Goal: Task Accomplishment & Management: Manage account settings

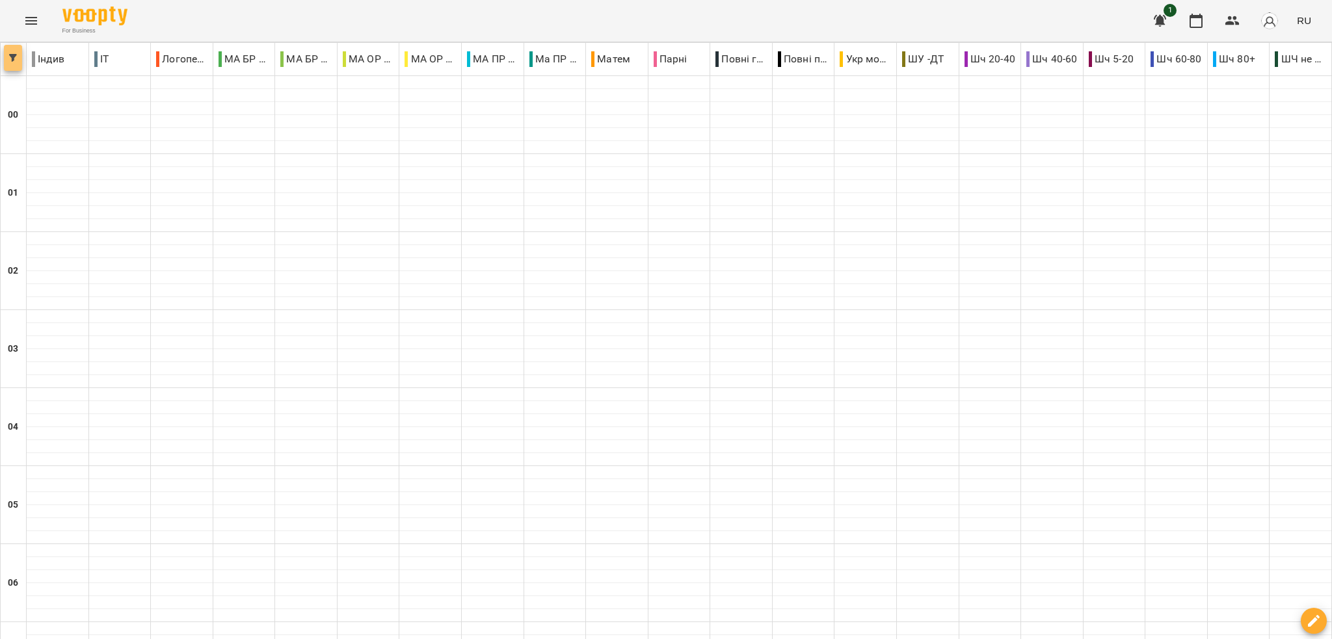
click at [9, 55] on icon "button" at bounding box center [13, 58] width 8 height 8
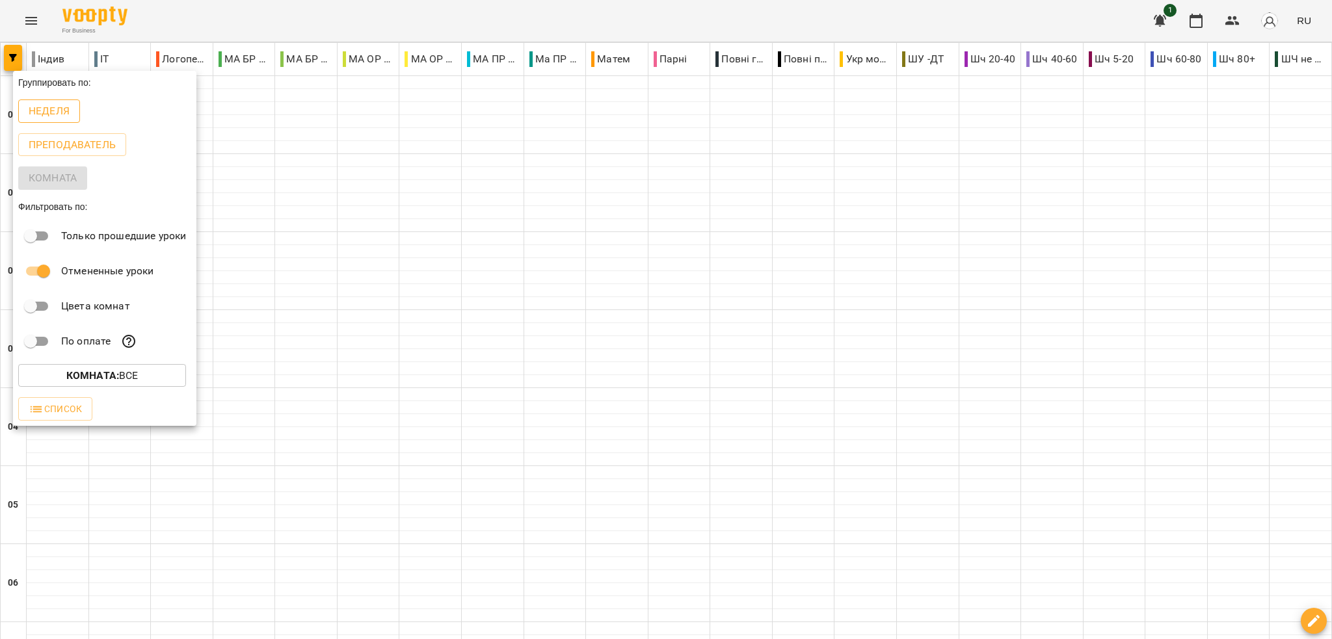
click at [53, 118] on p "Неделя" at bounding box center [49, 111] width 41 height 16
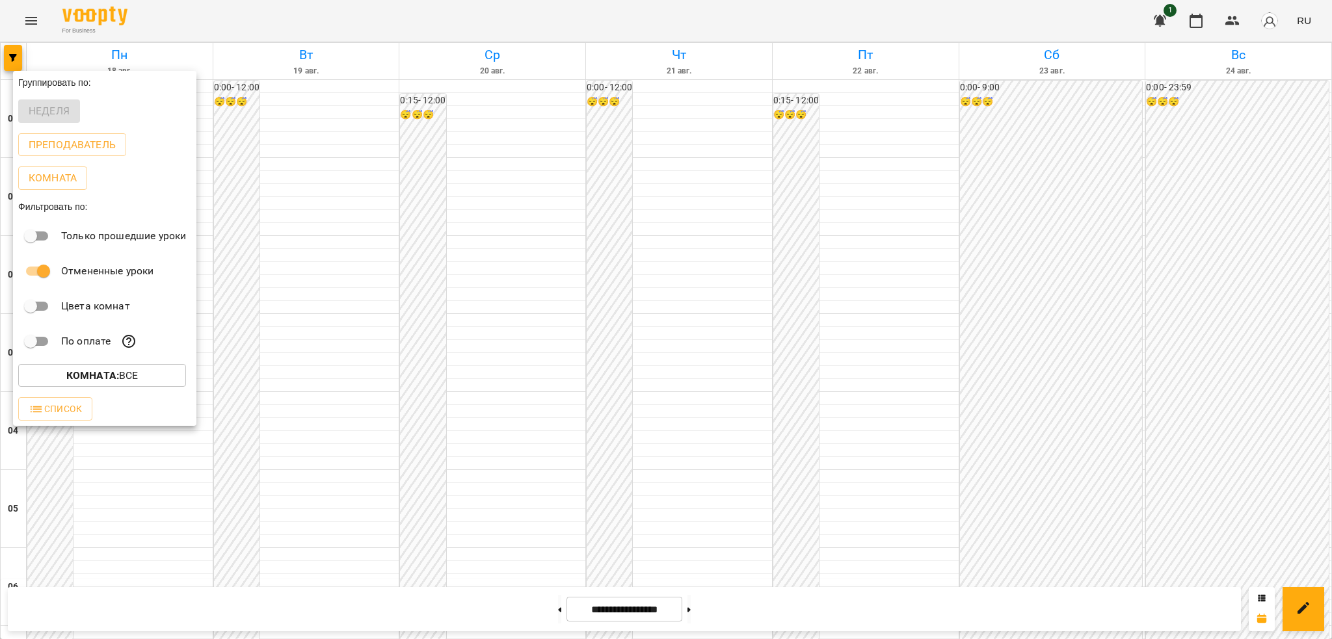
click at [1305, 16] on div at bounding box center [666, 319] width 1332 height 639
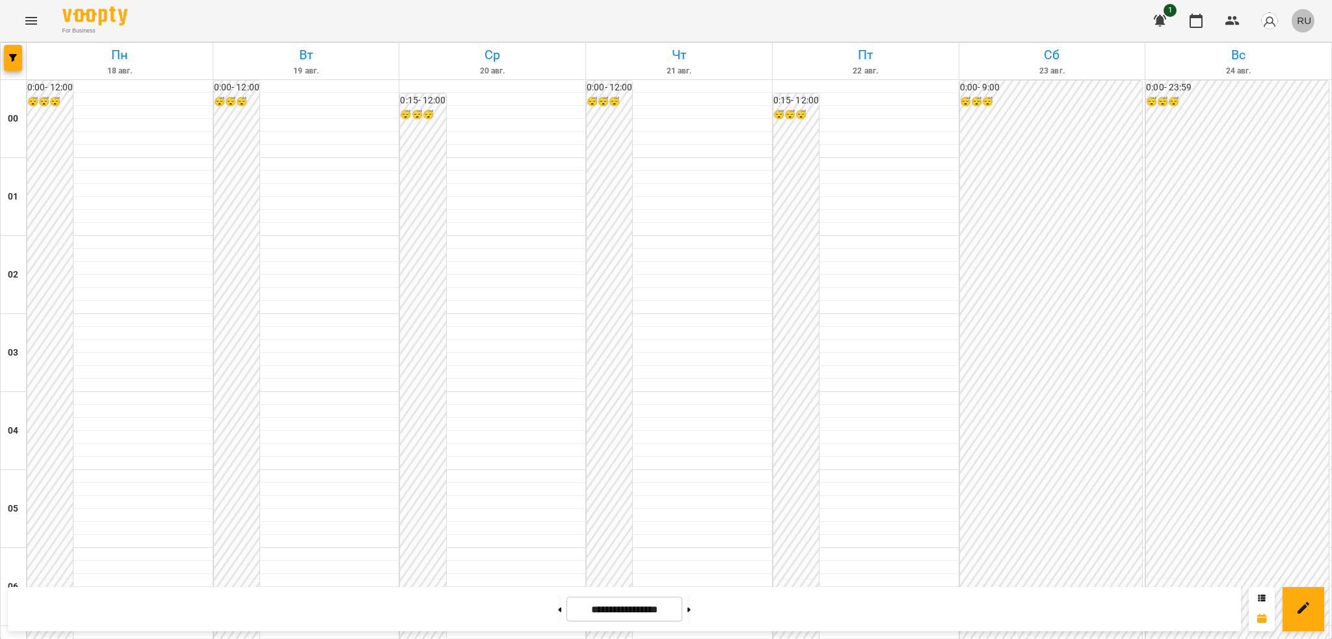
click at [1305, 16] on span "RU" at bounding box center [1303, 21] width 14 height 14
click at [1274, 72] on div "Українська" at bounding box center [1279, 73] width 66 height 23
click at [34, 23] on icon "Menu" at bounding box center [31, 21] width 16 height 16
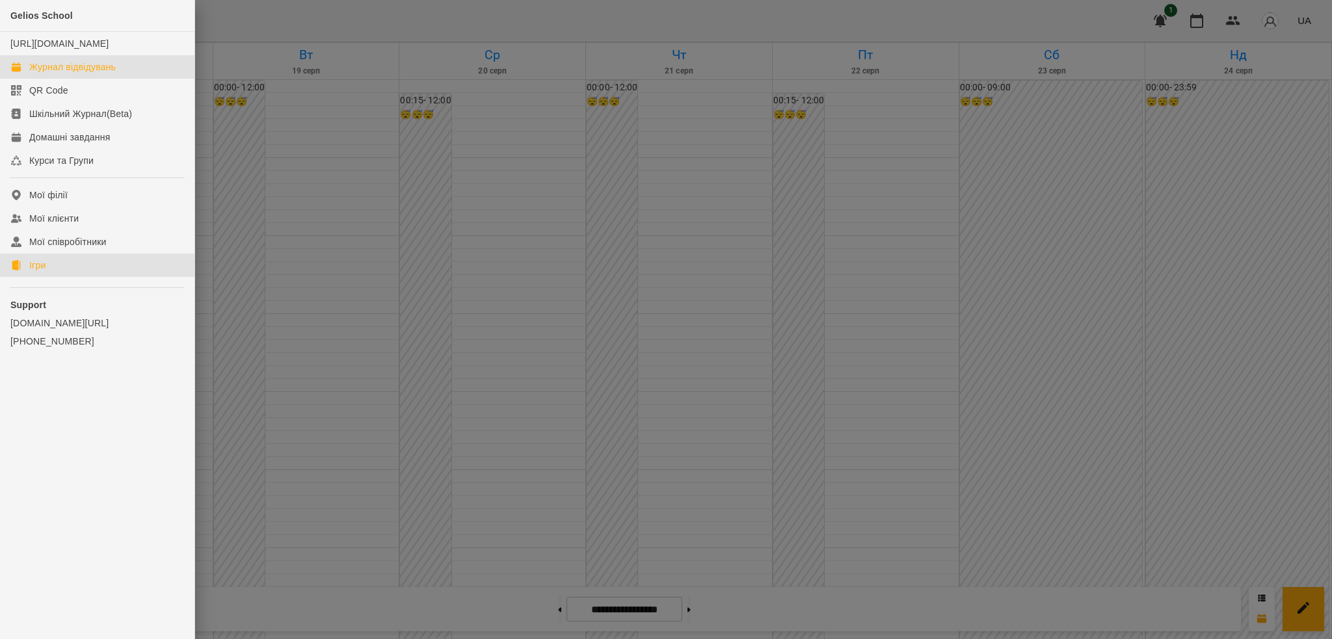
click at [46, 272] on div "Ігри" at bounding box center [37, 265] width 16 height 13
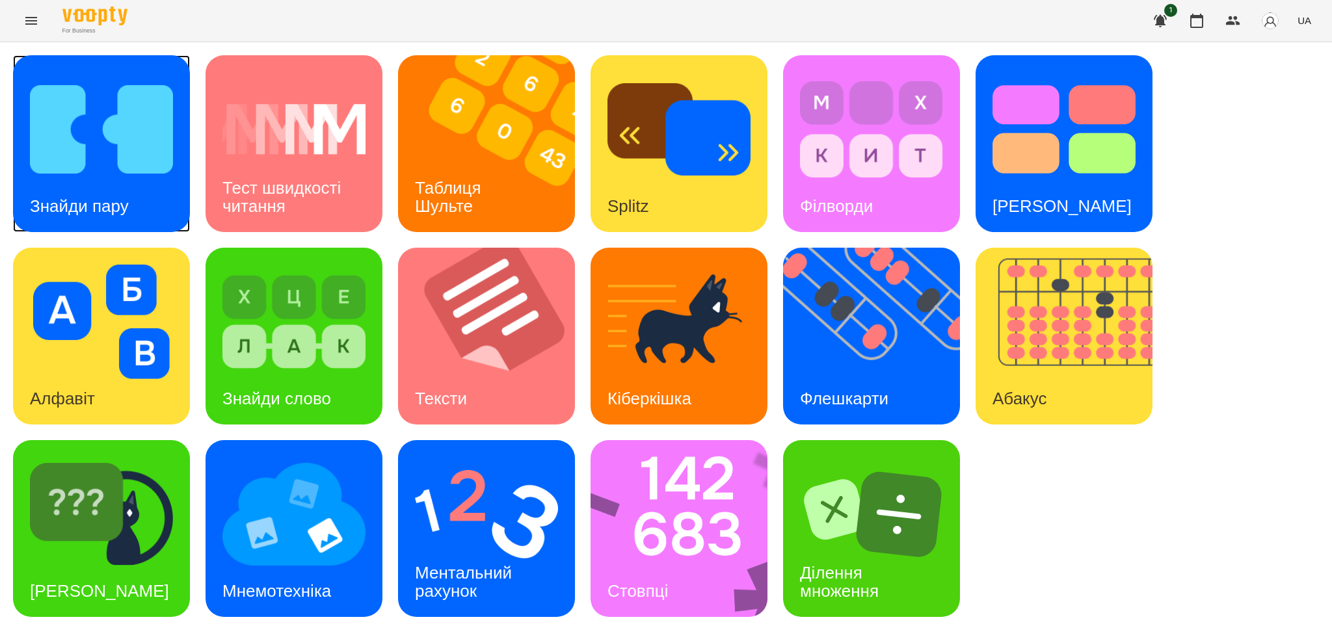
click at [66, 153] on img at bounding box center [101, 129] width 143 height 114
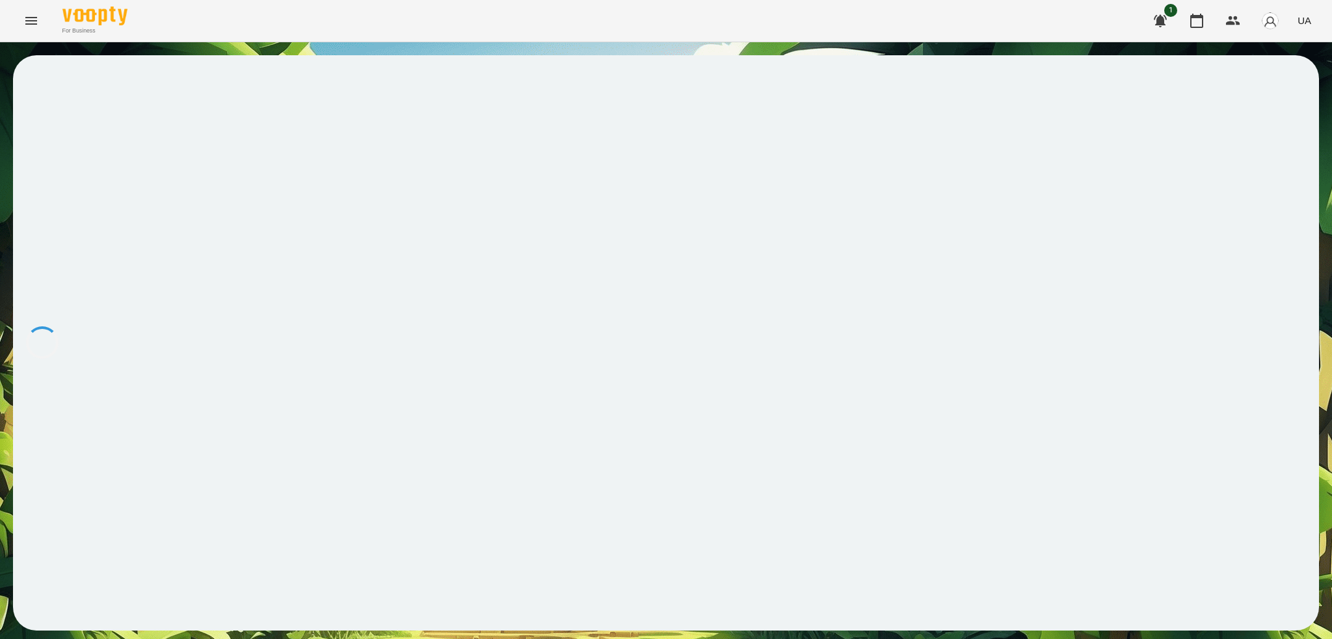
drag, startPoint x: 66, startPoint y: 153, endPoint x: 45, endPoint y: 445, distance: 292.0
click at [66, 153] on div at bounding box center [666, 342] width 1306 height 575
click at [418, 264] on div at bounding box center [666, 342] width 1306 height 575
click at [29, 21] on icon "Menu" at bounding box center [31, 21] width 12 height 8
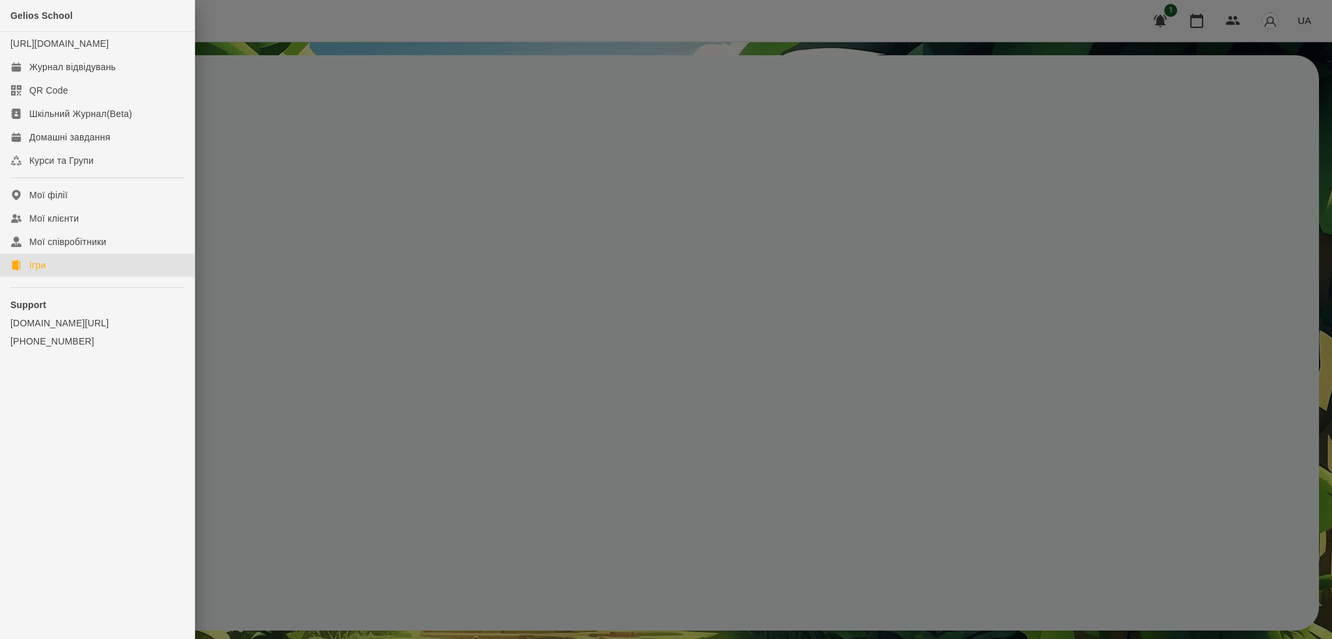
click at [43, 272] on div "Ігри" at bounding box center [37, 265] width 16 height 13
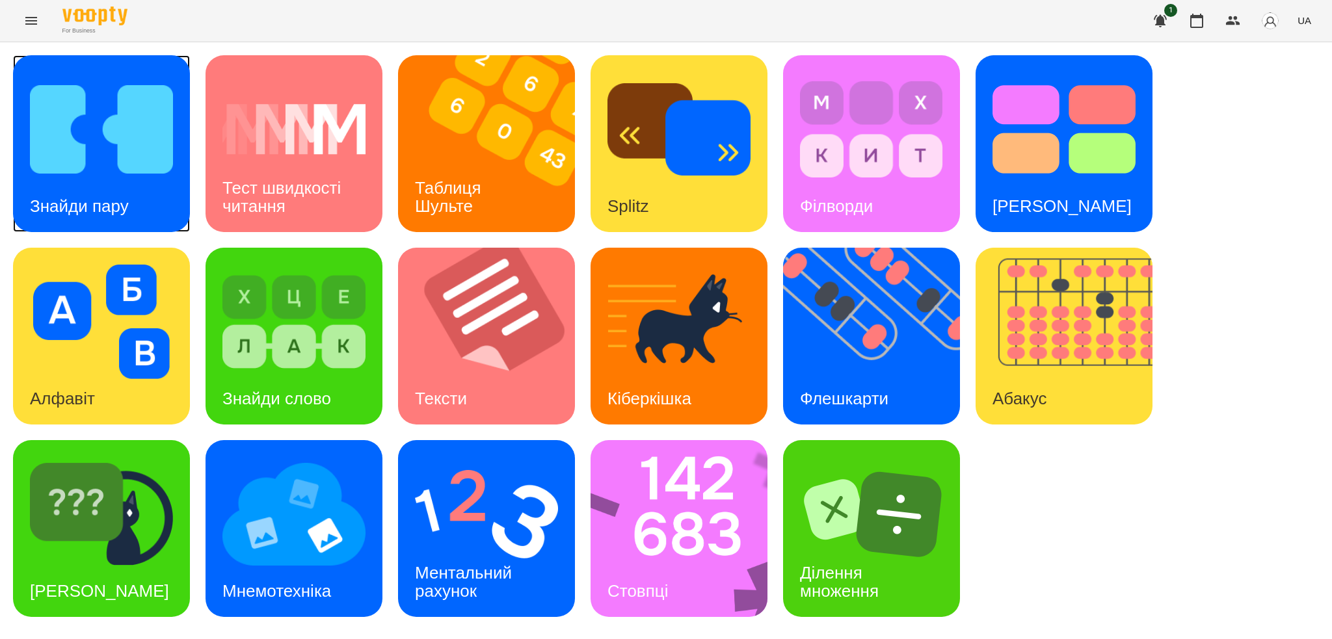
click at [156, 185] on img at bounding box center [101, 129] width 143 height 114
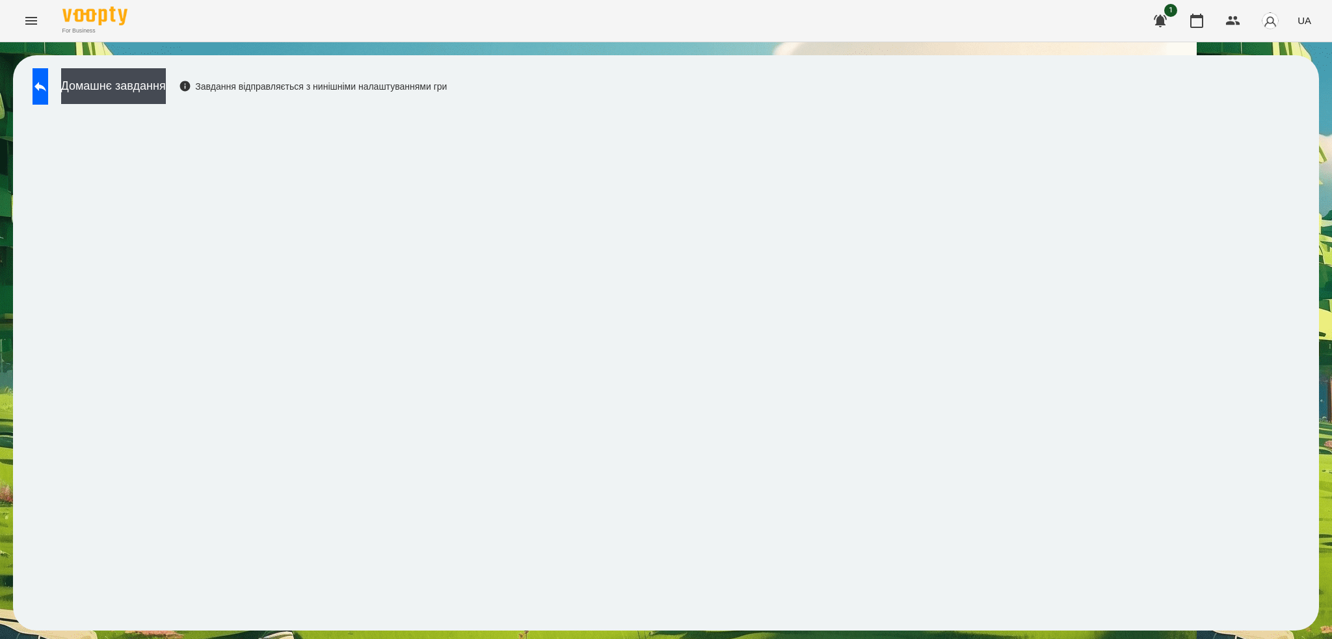
drag, startPoint x: 57, startPoint y: 91, endPoint x: 573, endPoint y: 638, distance: 752.0
click at [48, 91] on icon at bounding box center [41, 87] width 16 height 16
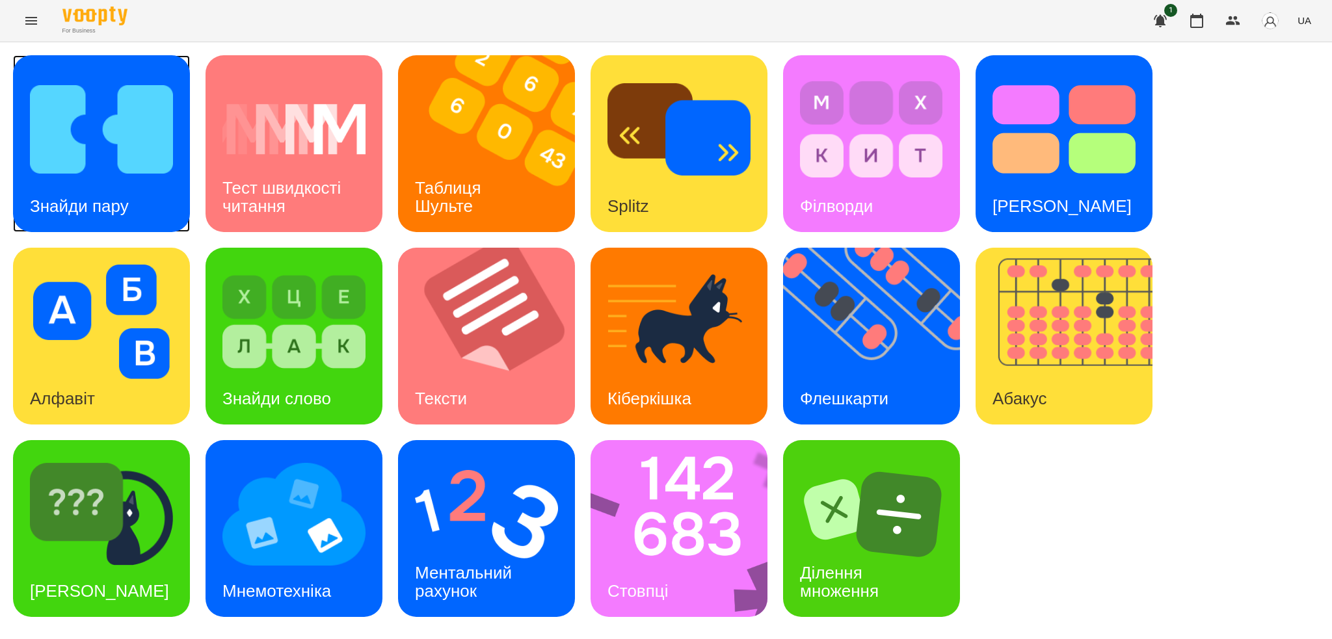
click at [53, 79] on img at bounding box center [101, 129] width 143 height 114
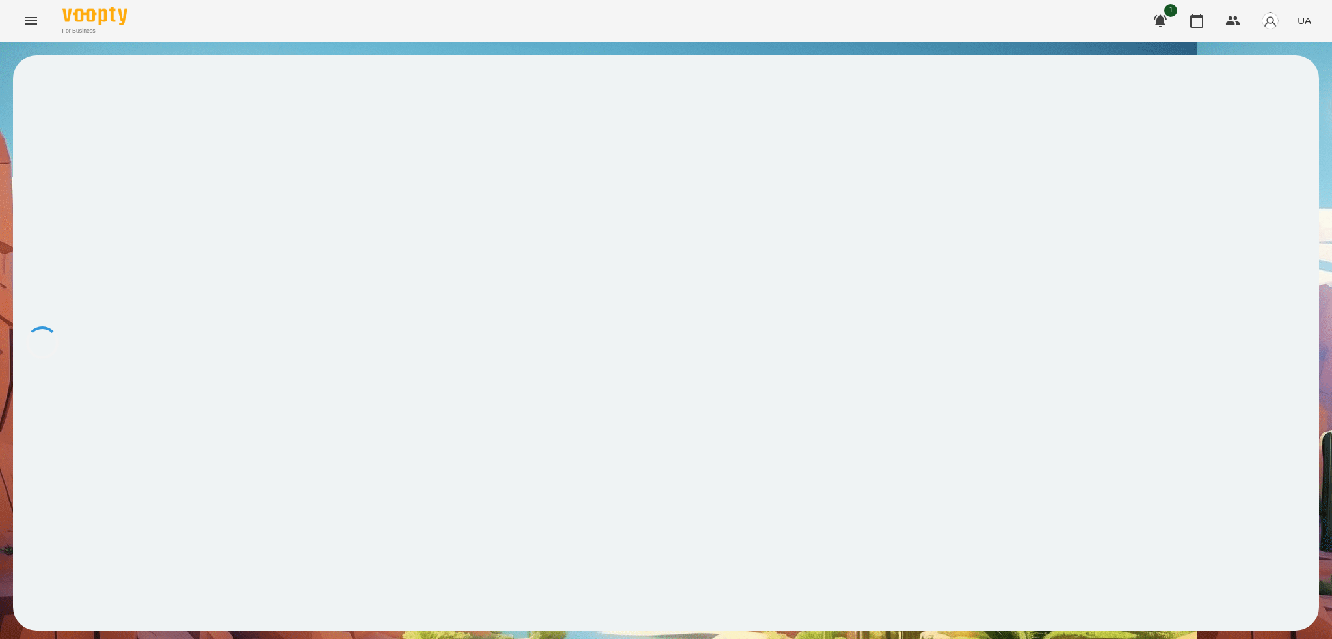
click at [525, 638] on html "**********" at bounding box center [666, 322] width 1332 height 644
click at [48, 90] on icon at bounding box center [41, 87] width 16 height 16
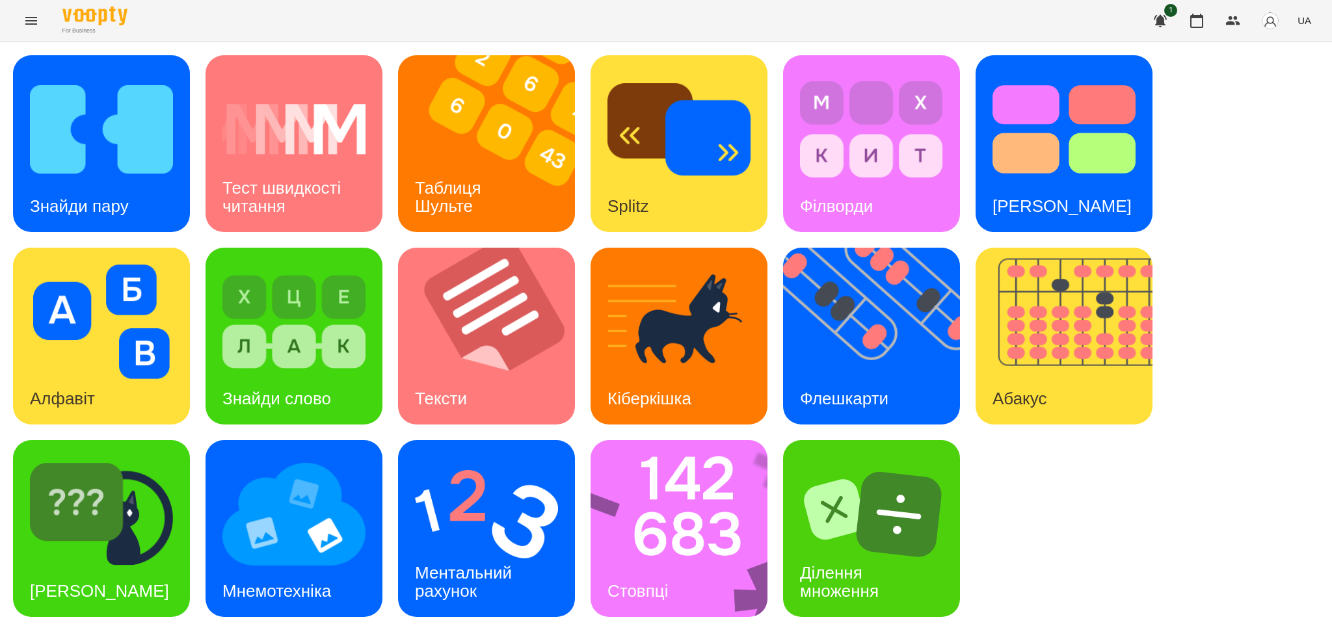
click at [1307, 27] on span "UA" at bounding box center [1304, 21] width 14 height 14
click at [1281, 103] on div "Русский" at bounding box center [1279, 96] width 66 height 23
click at [32, 21] on icon "Menu" at bounding box center [31, 21] width 12 height 8
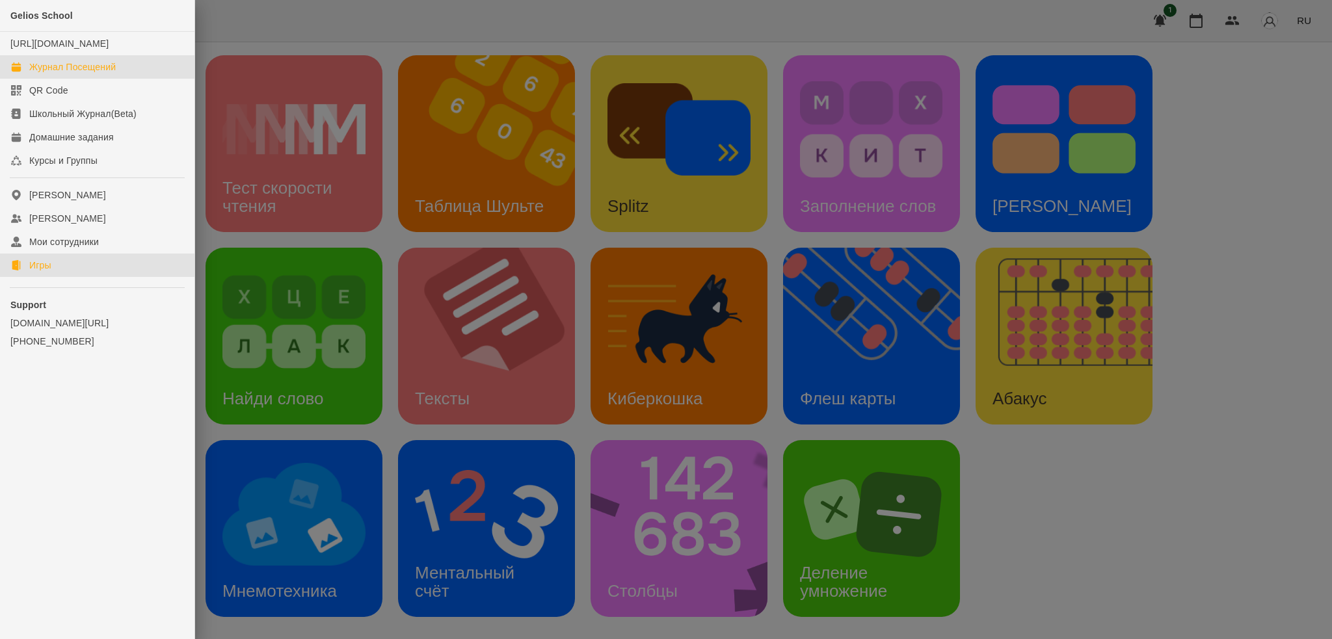
click at [83, 73] on div "Журнал Посещений" at bounding box center [72, 66] width 86 height 13
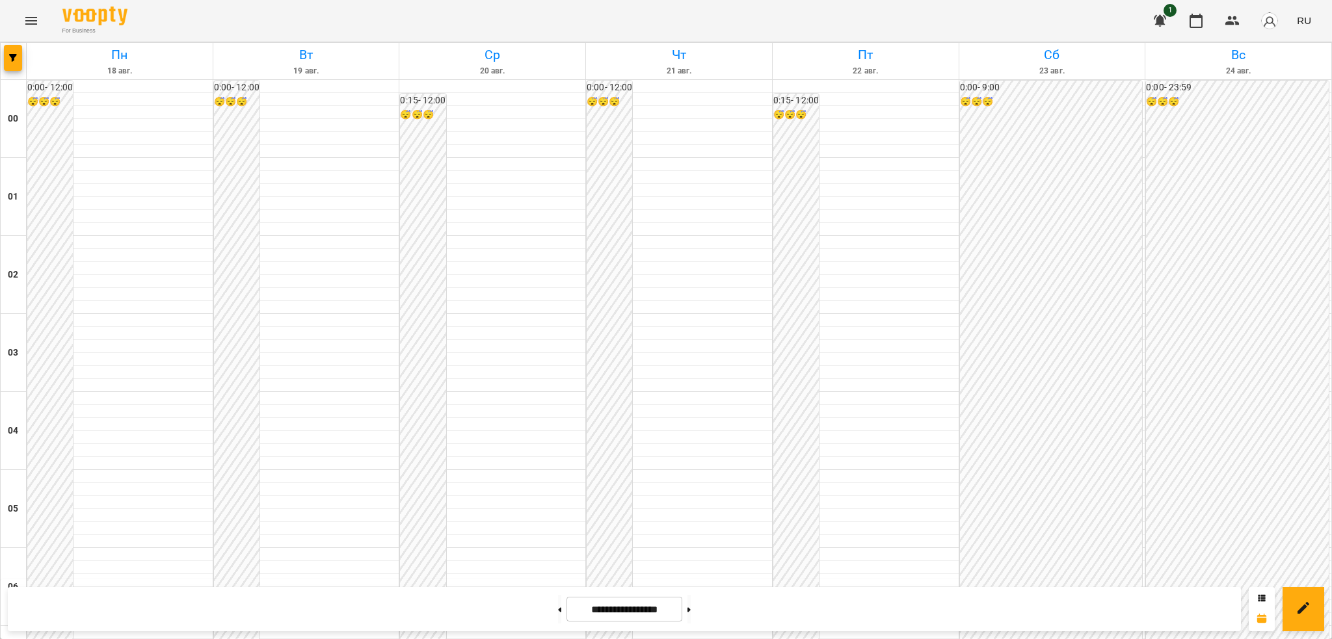
scroll to position [989, 0]
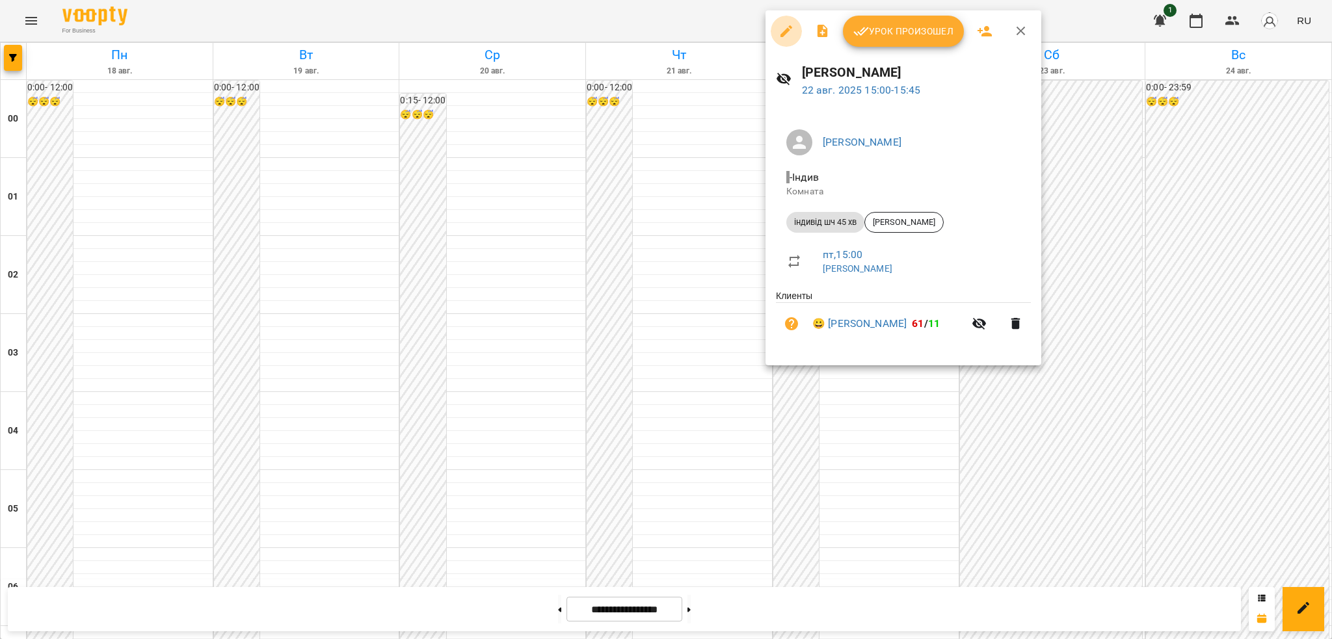
click at [786, 29] on icon "button" at bounding box center [786, 31] width 12 height 12
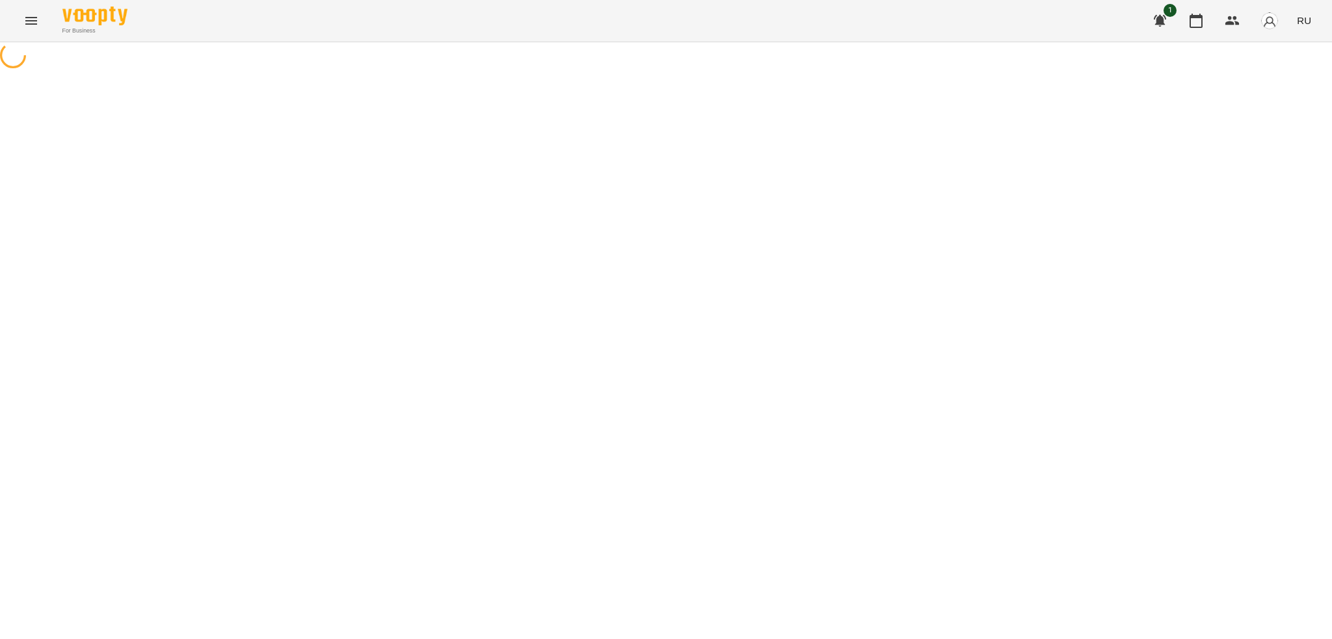
select select "**********"
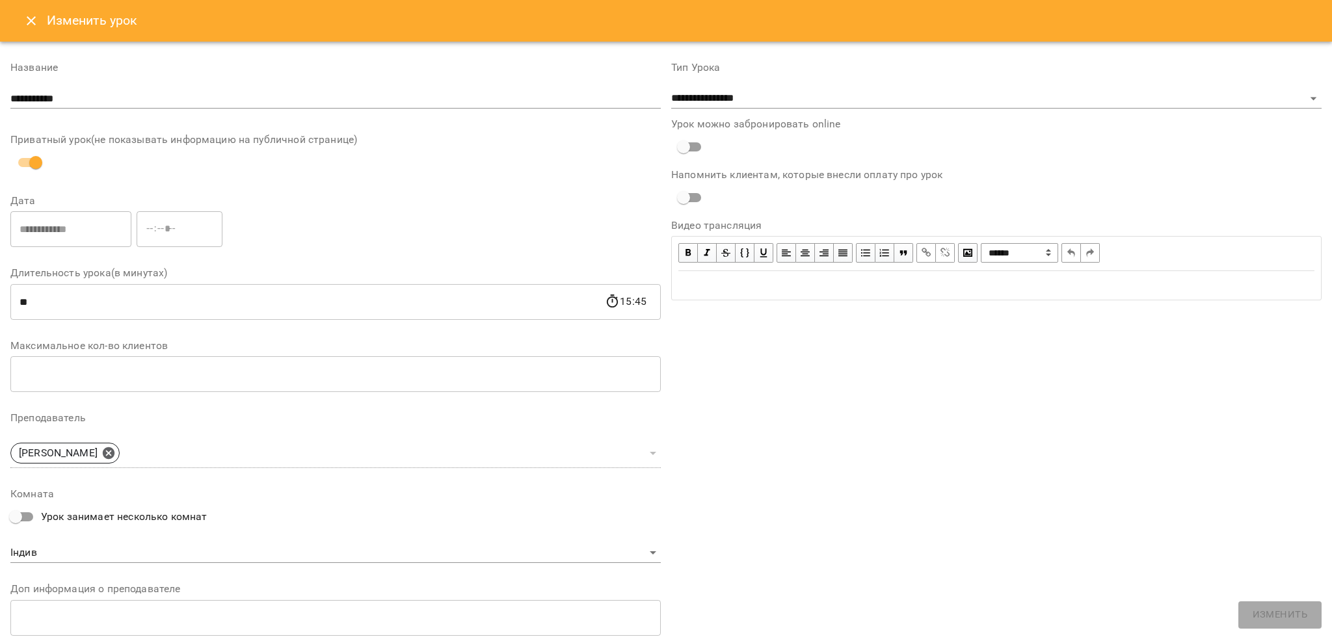
click at [29, 27] on icon "Close" at bounding box center [31, 21] width 16 height 16
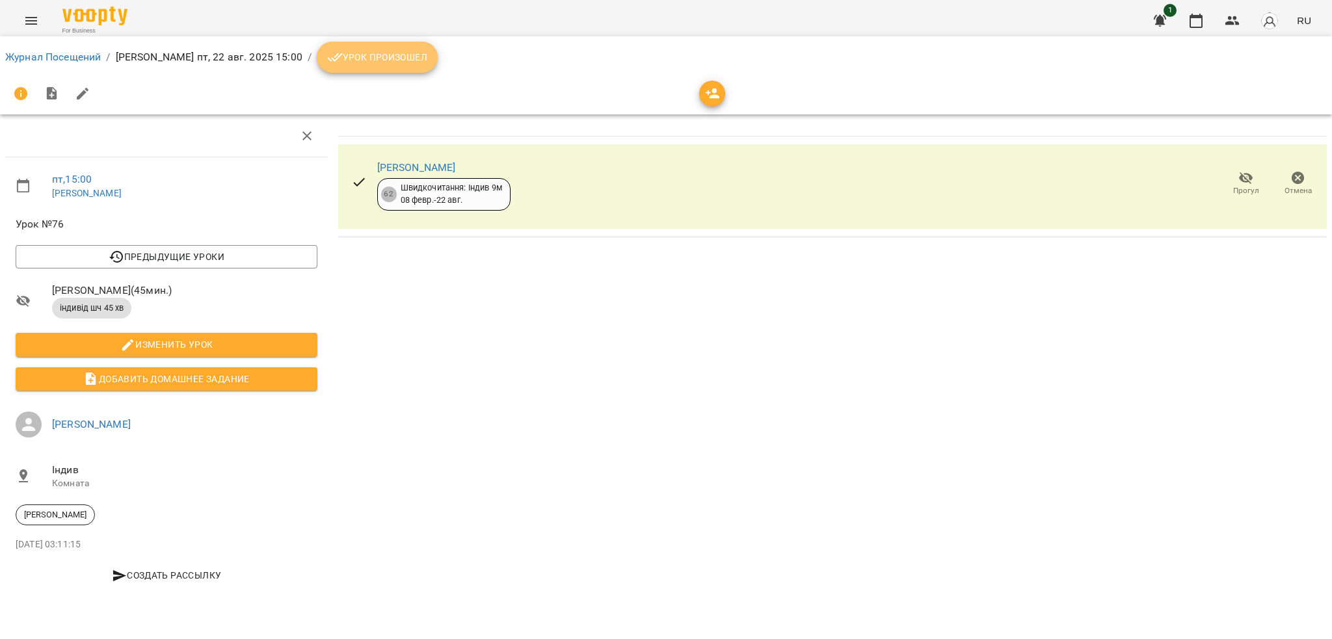
click at [372, 62] on span "Урок произошел" at bounding box center [377, 57] width 100 height 16
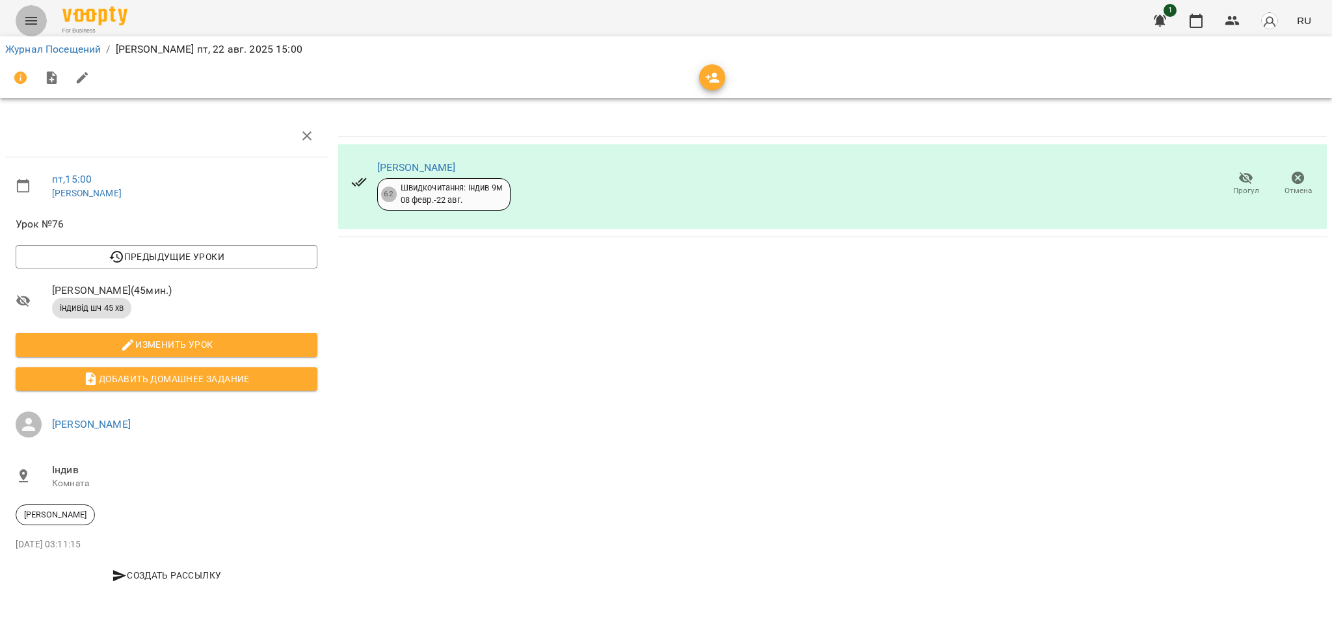
click at [33, 20] on icon "Menu" at bounding box center [31, 21] width 16 height 16
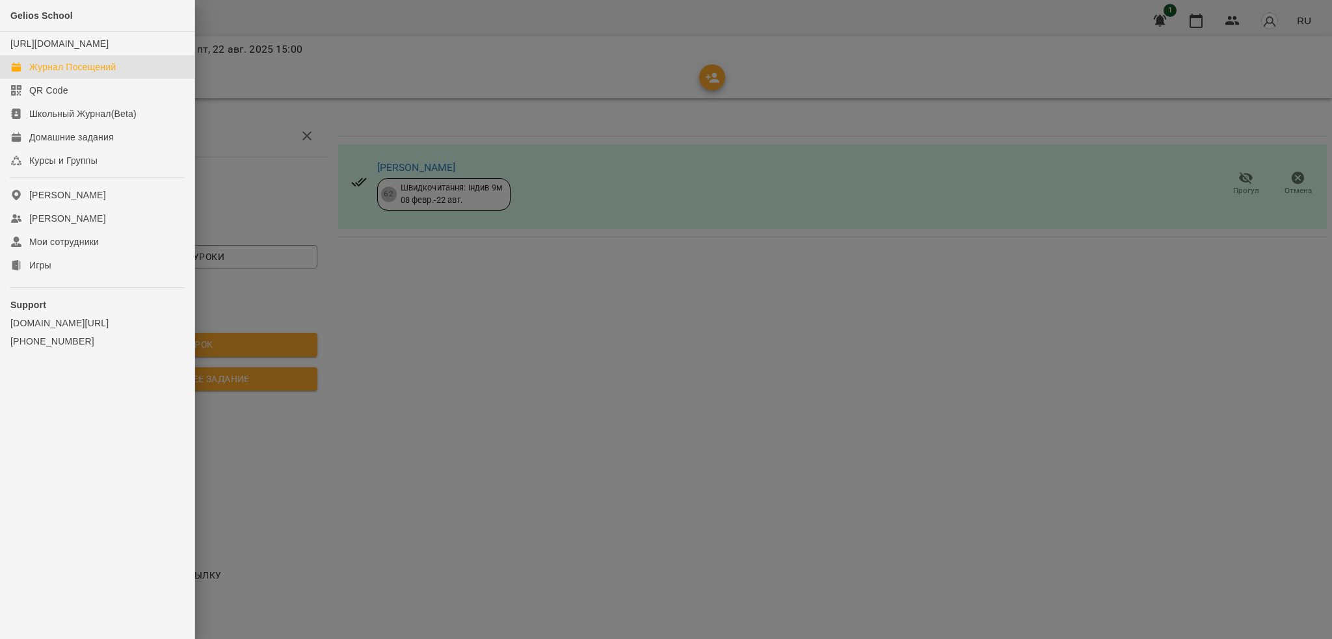
click at [107, 73] on div "Журнал Посещений" at bounding box center [72, 66] width 86 height 13
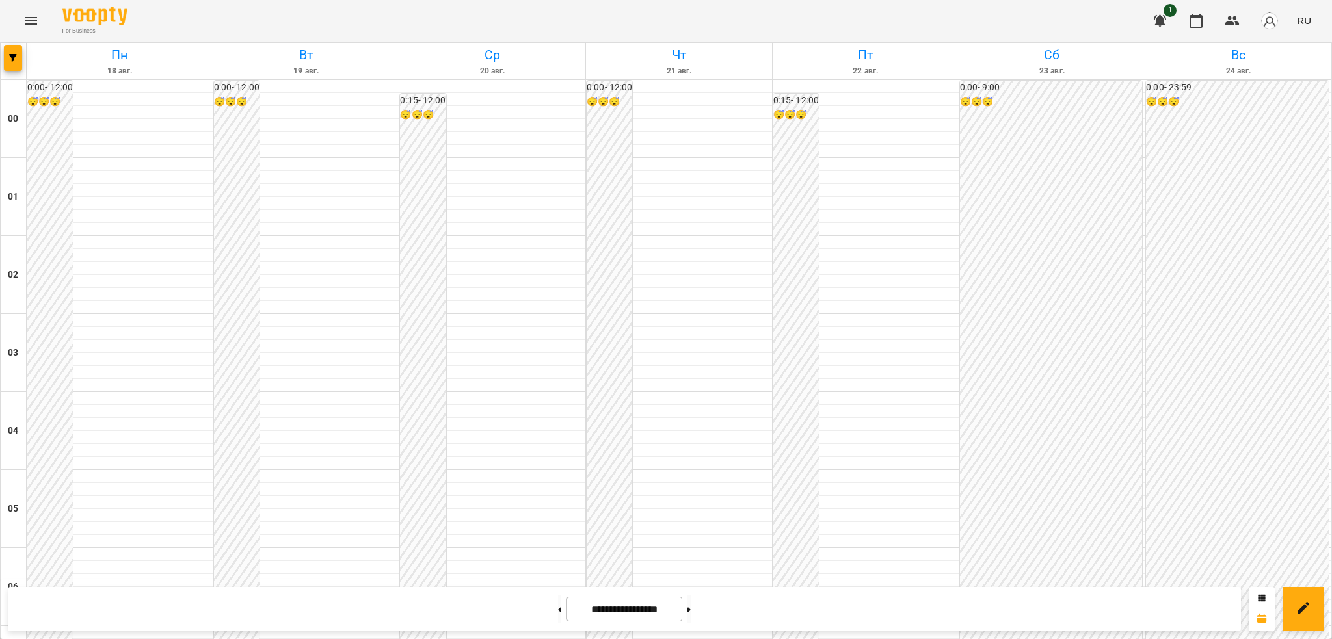
scroll to position [1017, 0]
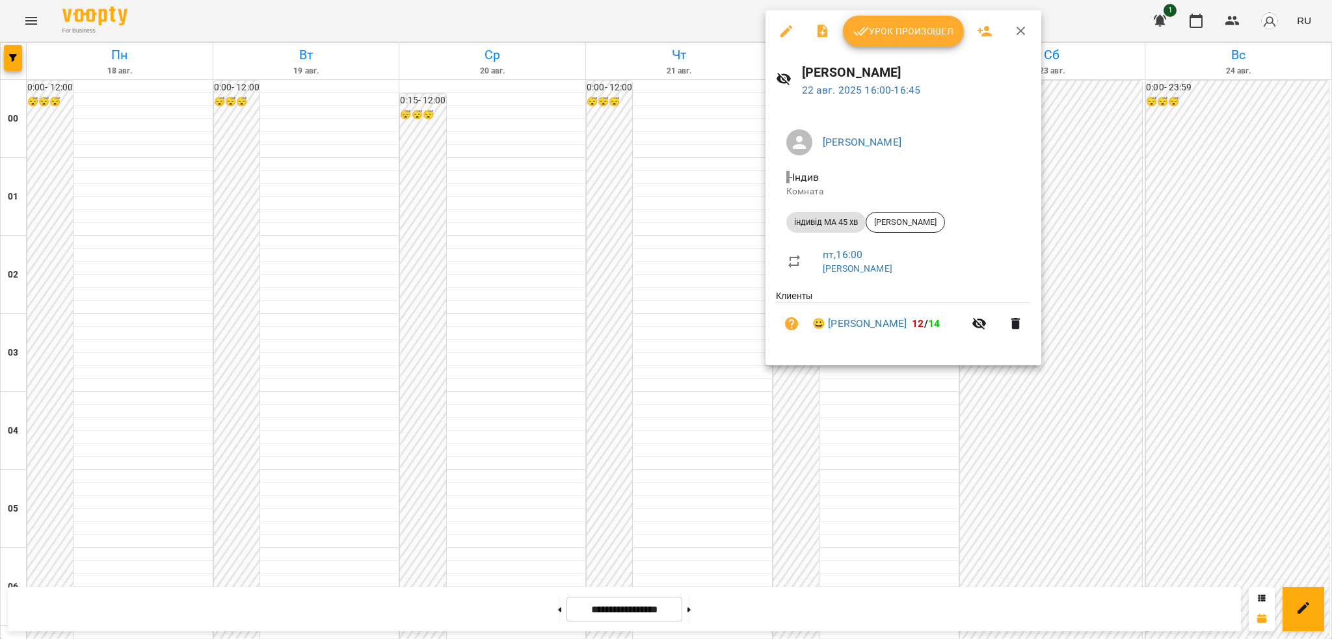
click at [789, 27] on icon "button" at bounding box center [786, 31] width 12 height 12
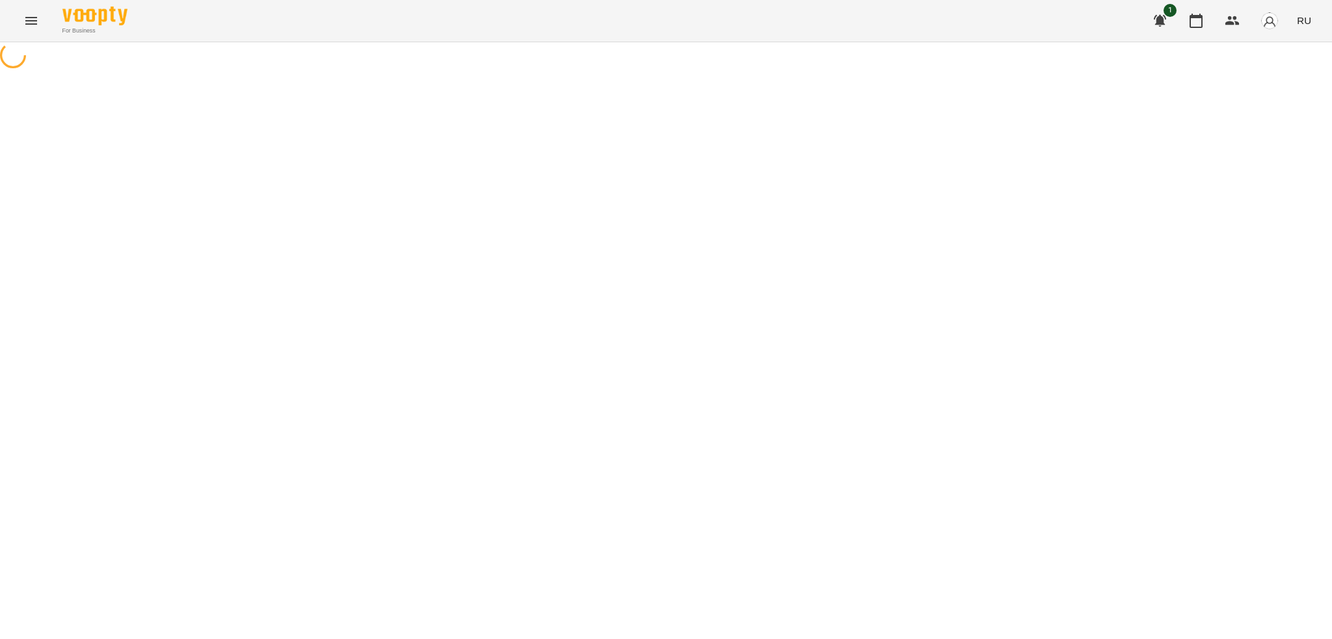
select select "**********"
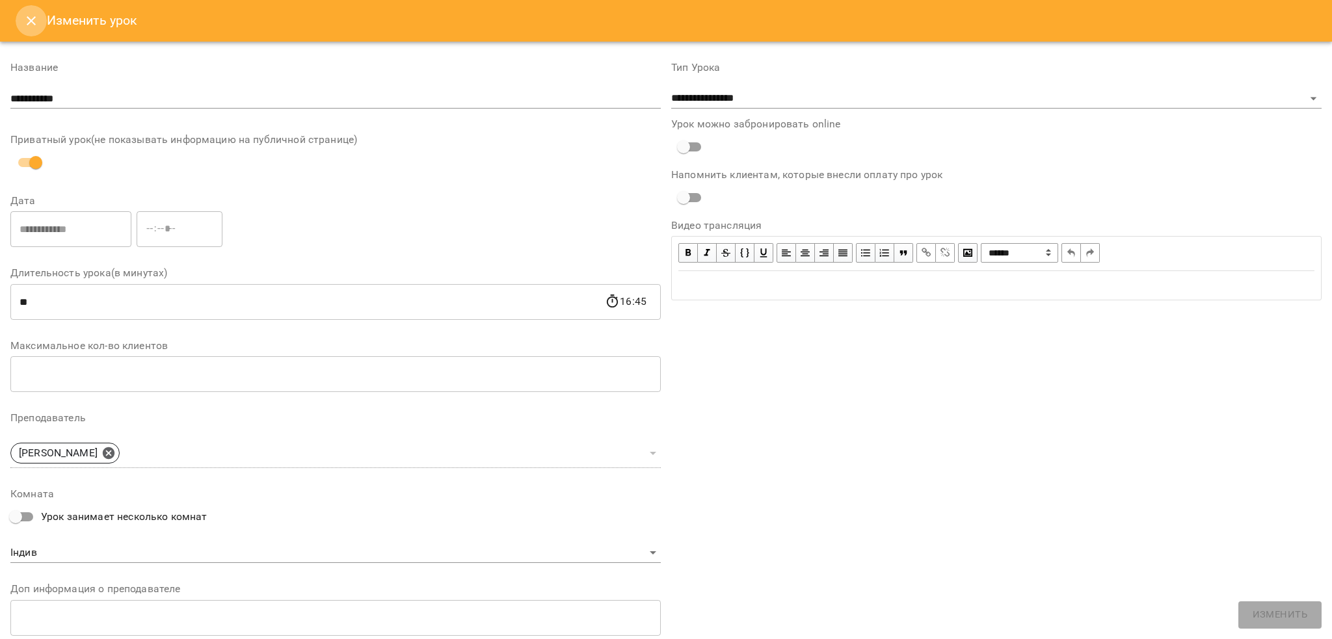
click at [33, 23] on icon "Close" at bounding box center [31, 20] width 9 height 9
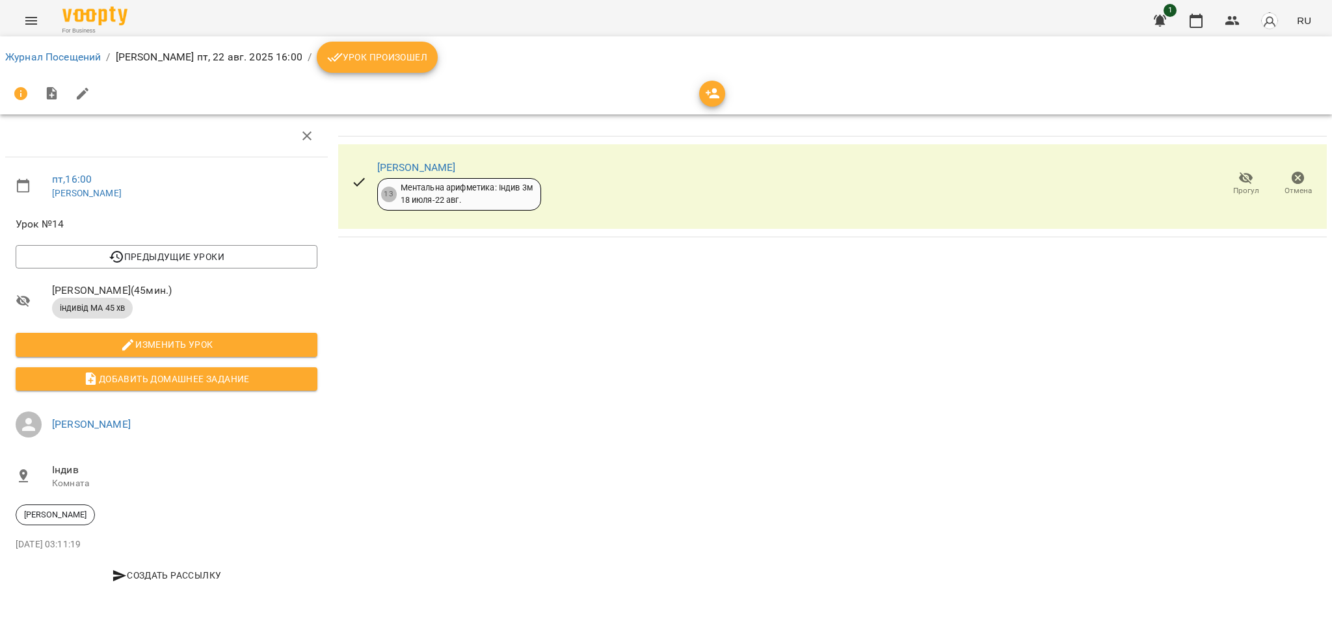
click at [378, 54] on span "Урок произошел" at bounding box center [377, 57] width 100 height 16
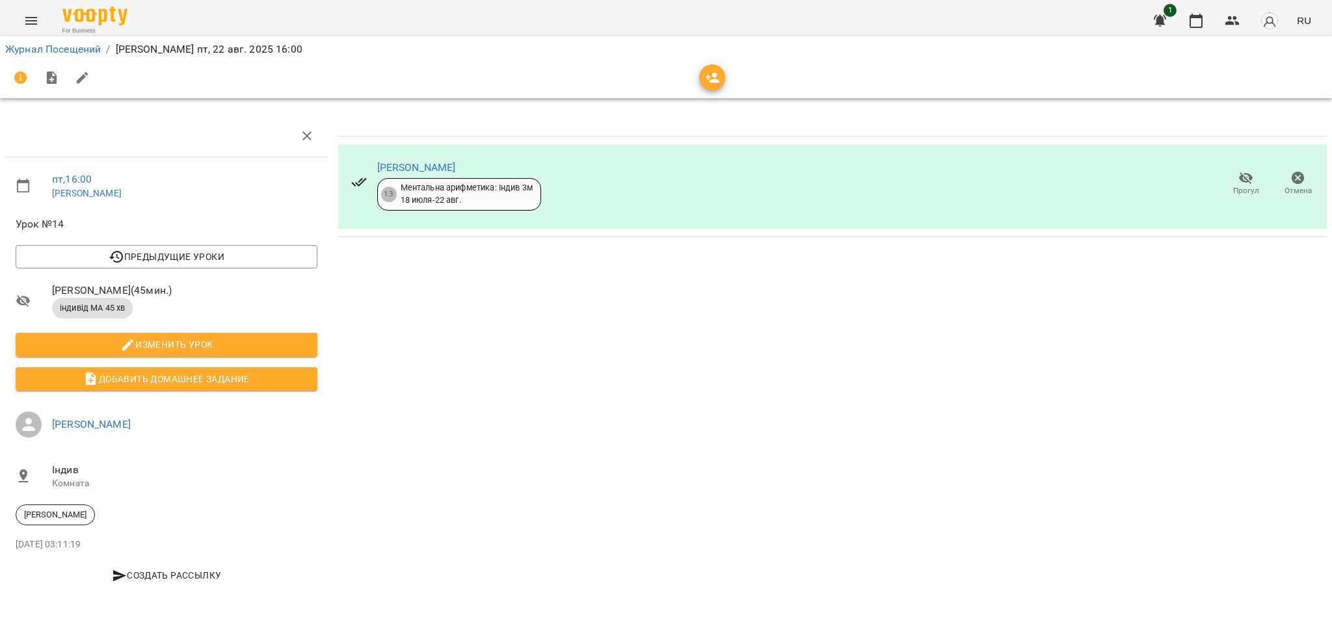
click at [1245, 176] on icon "button" at bounding box center [1246, 178] width 16 height 16
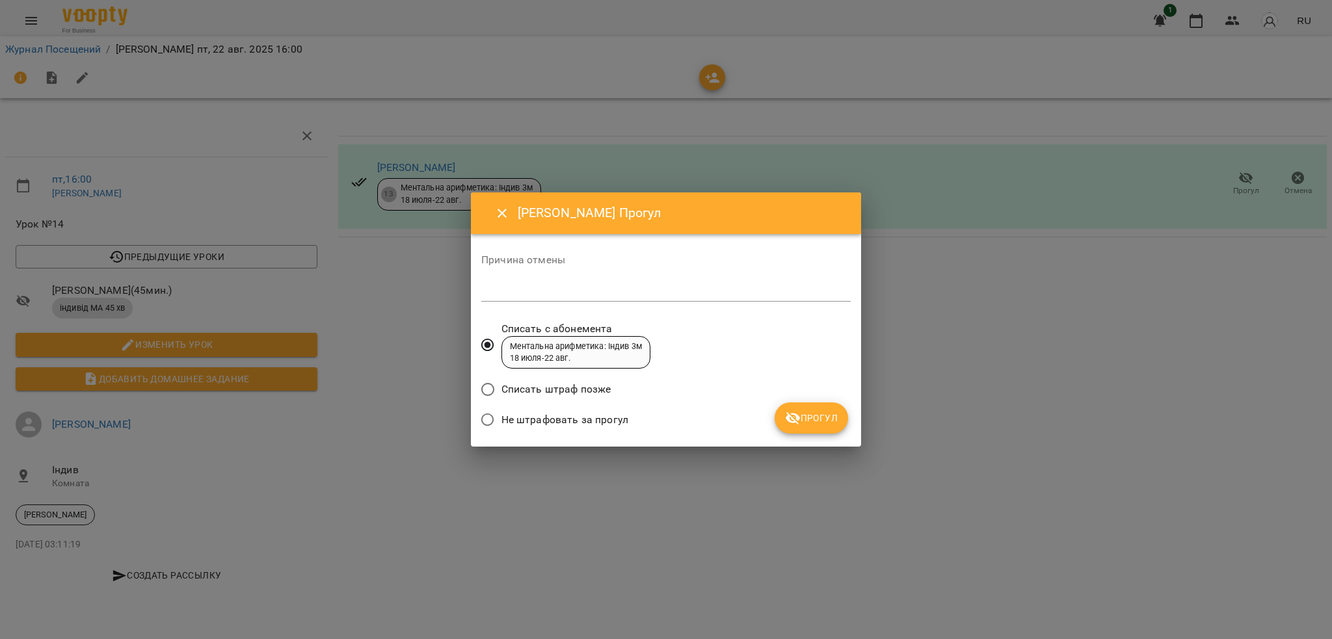
click at [527, 291] on textarea at bounding box center [665, 291] width 369 height 12
type textarea "**********"
click at [800, 416] on icon "submit" at bounding box center [793, 418] width 16 height 16
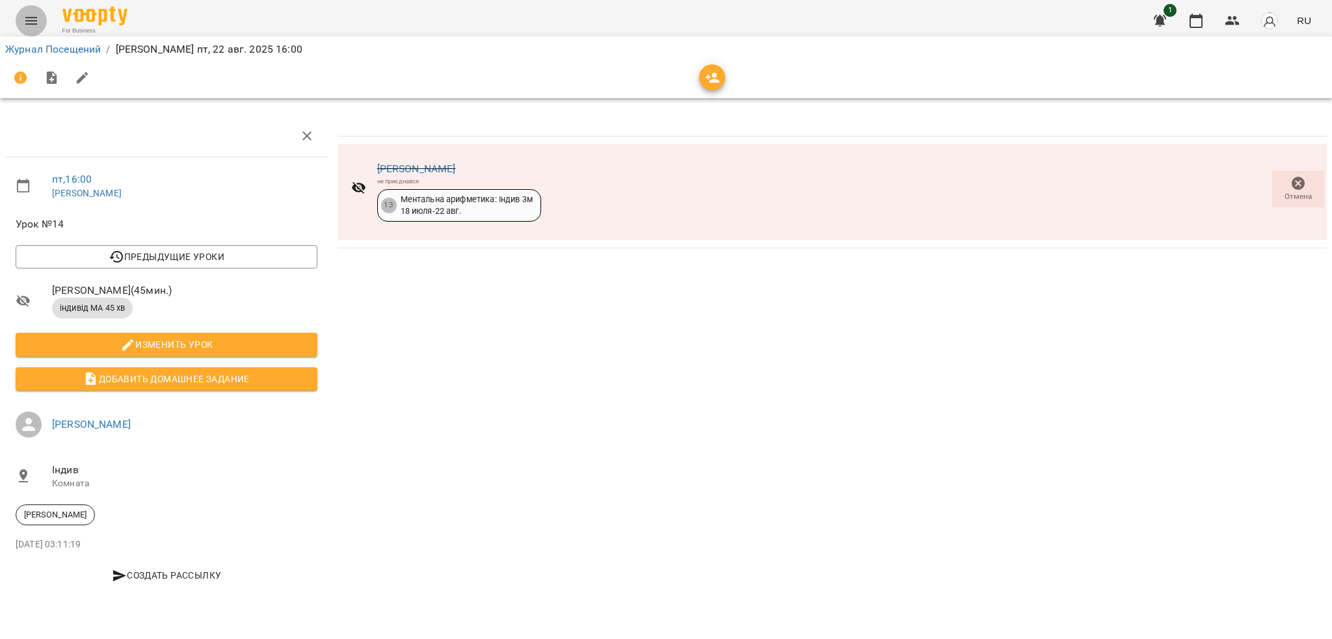
click at [29, 23] on icon "Menu" at bounding box center [31, 21] width 16 height 16
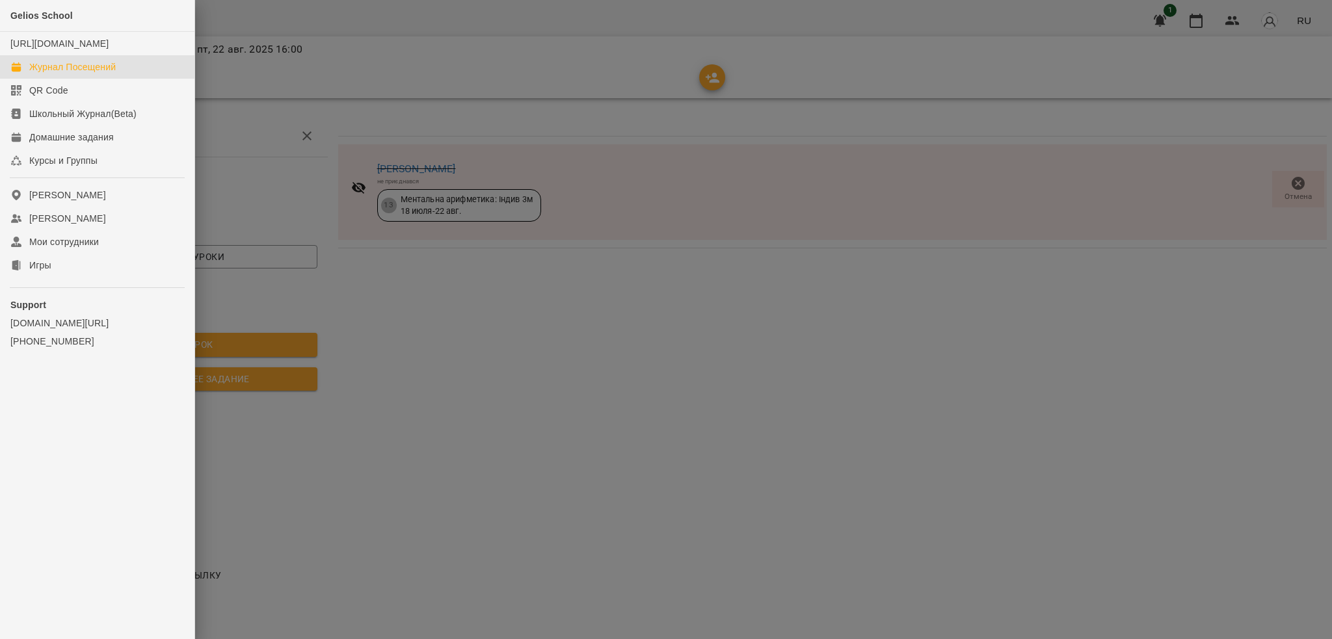
click at [73, 73] on div "Журнал Посещений" at bounding box center [72, 66] width 86 height 13
